Goal: Find specific page/section: Find specific page/section

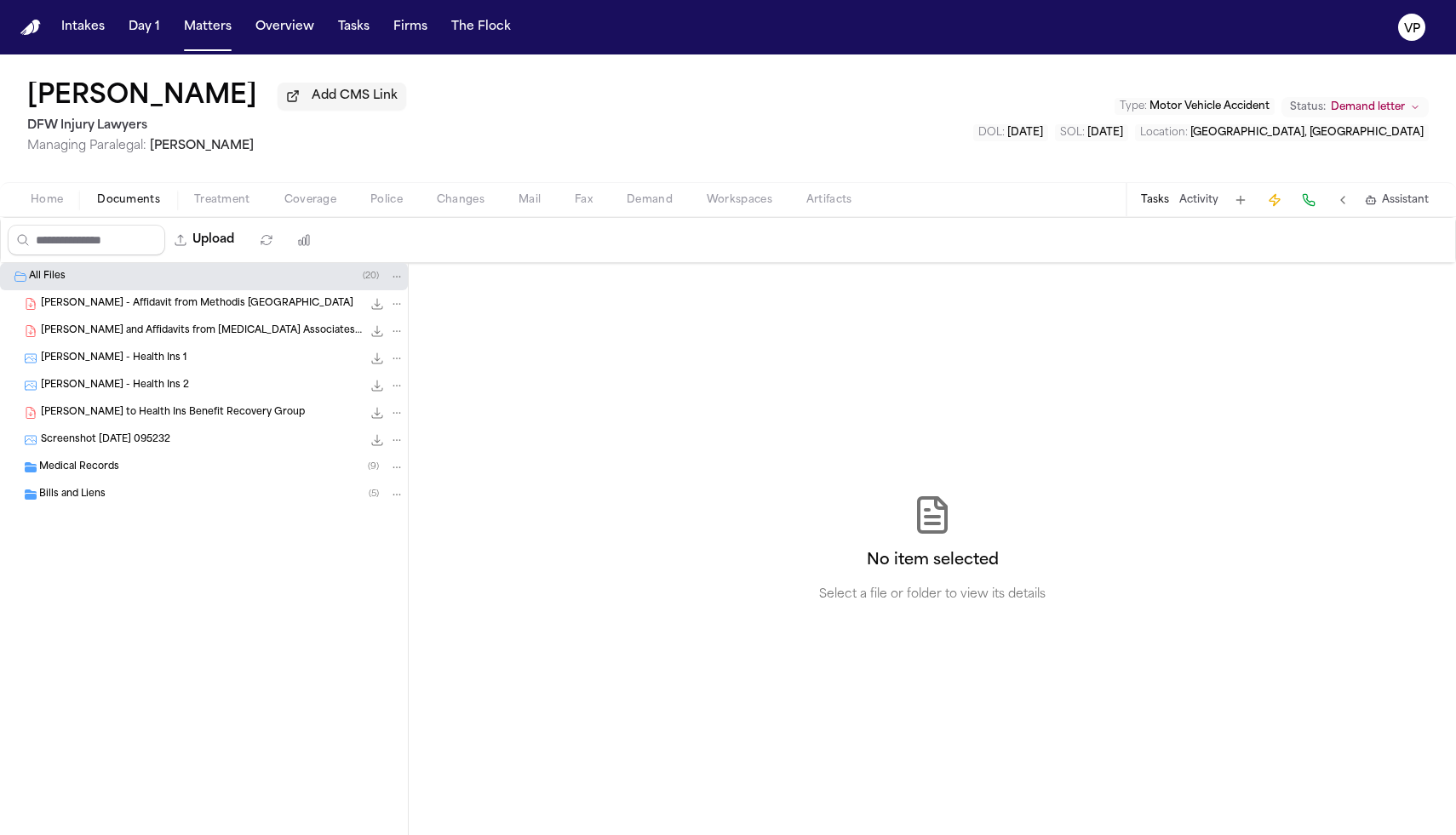
click at [51, 210] on button "Home" at bounding box center [46, 200] width 67 height 20
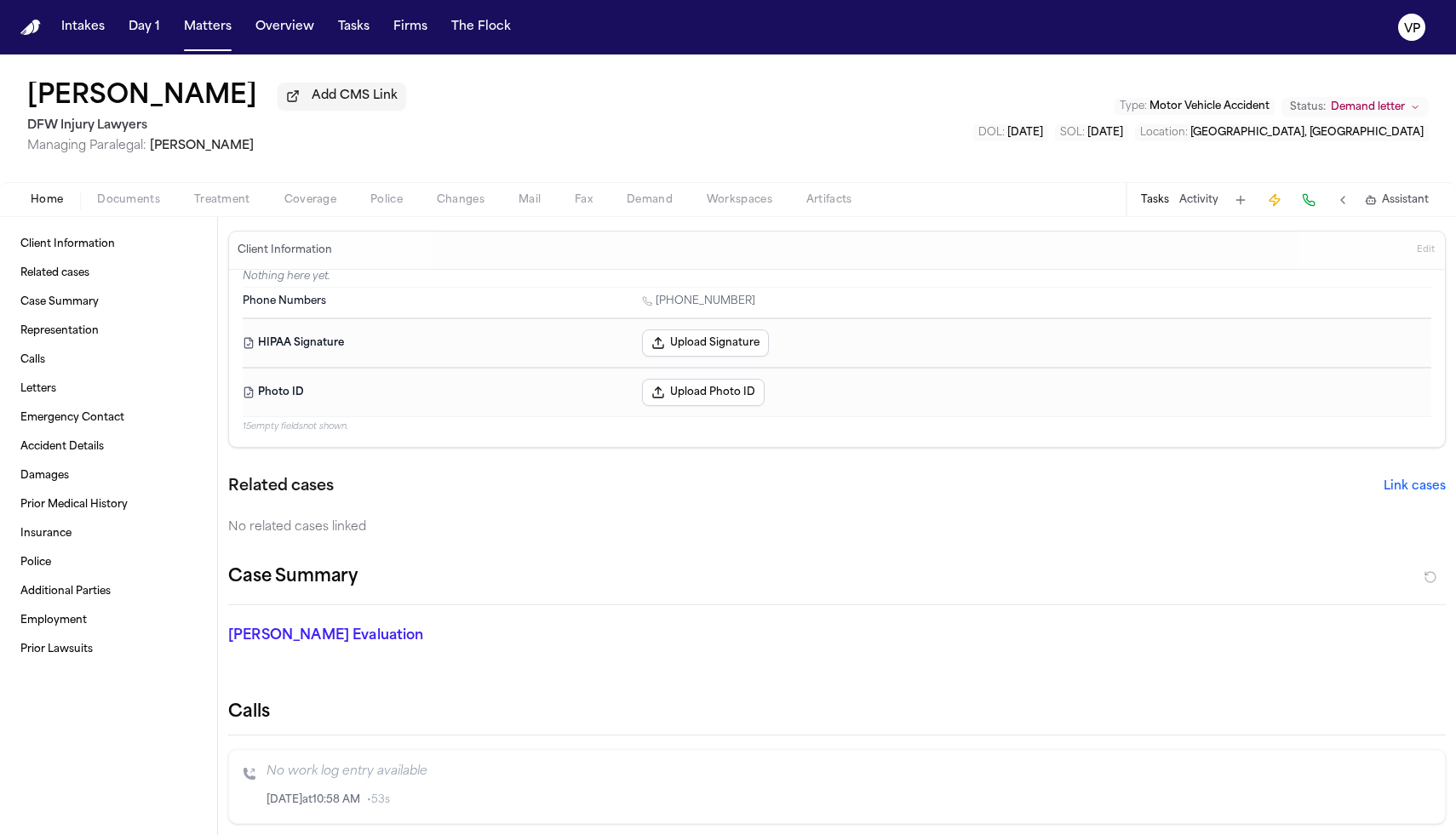
click at [718, 206] on button "Activity" at bounding box center [1199, 200] width 39 height 13
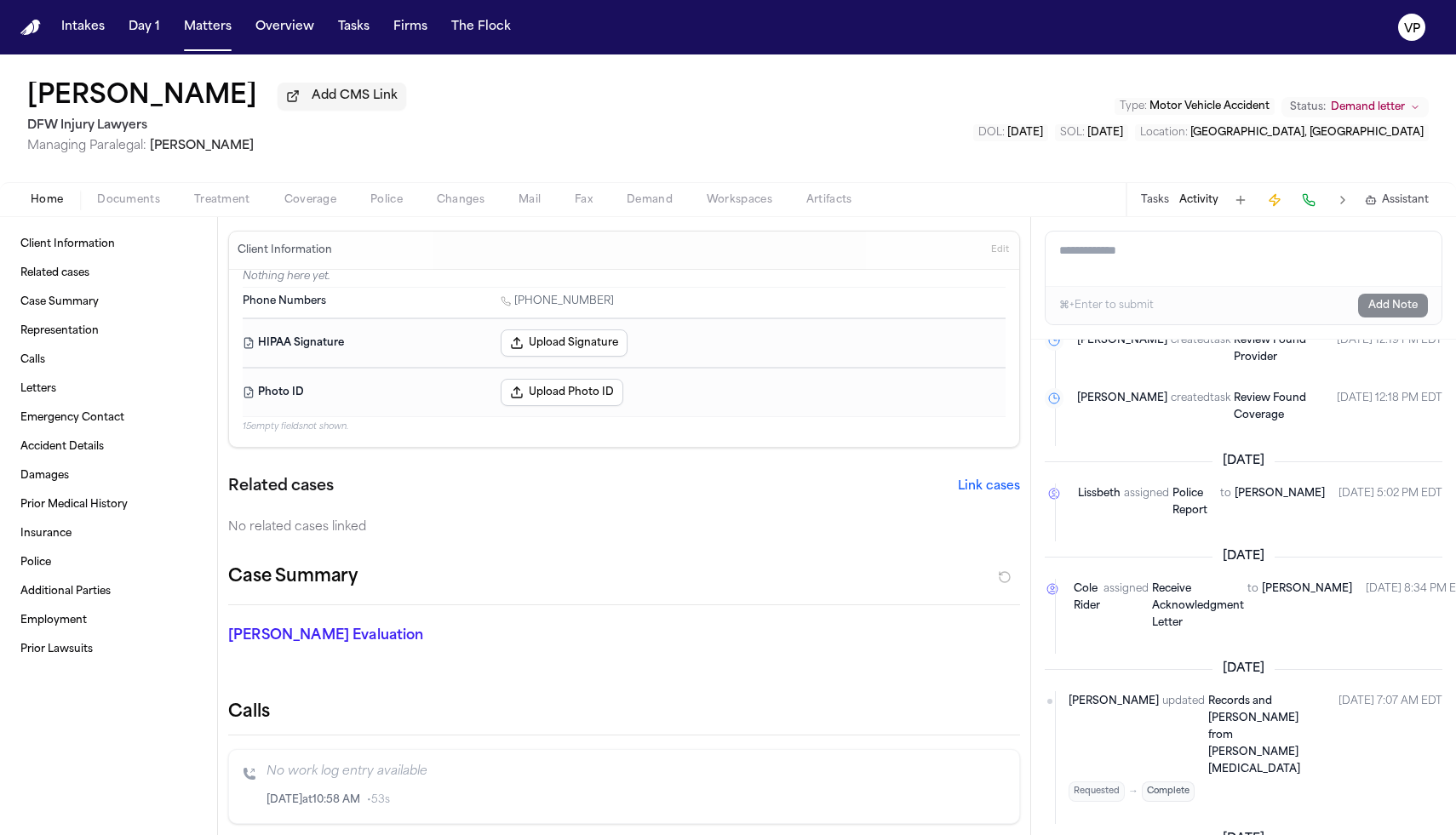
scroll to position [713, 0]
